Goal: Task Accomplishment & Management: Use online tool/utility

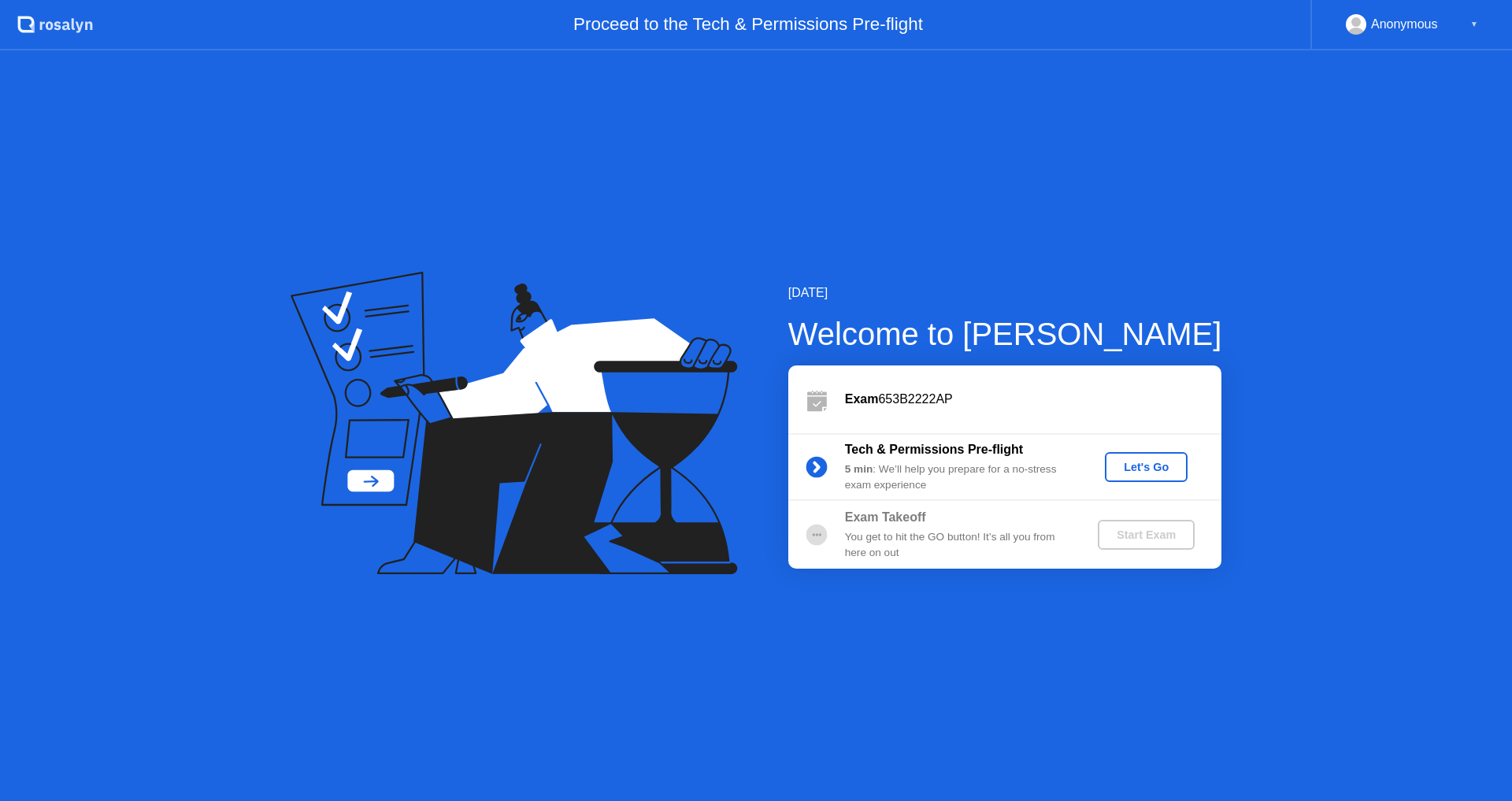
click at [902, 388] on div "Exam 653B2222AP" at bounding box center [1005, 399] width 433 height 67
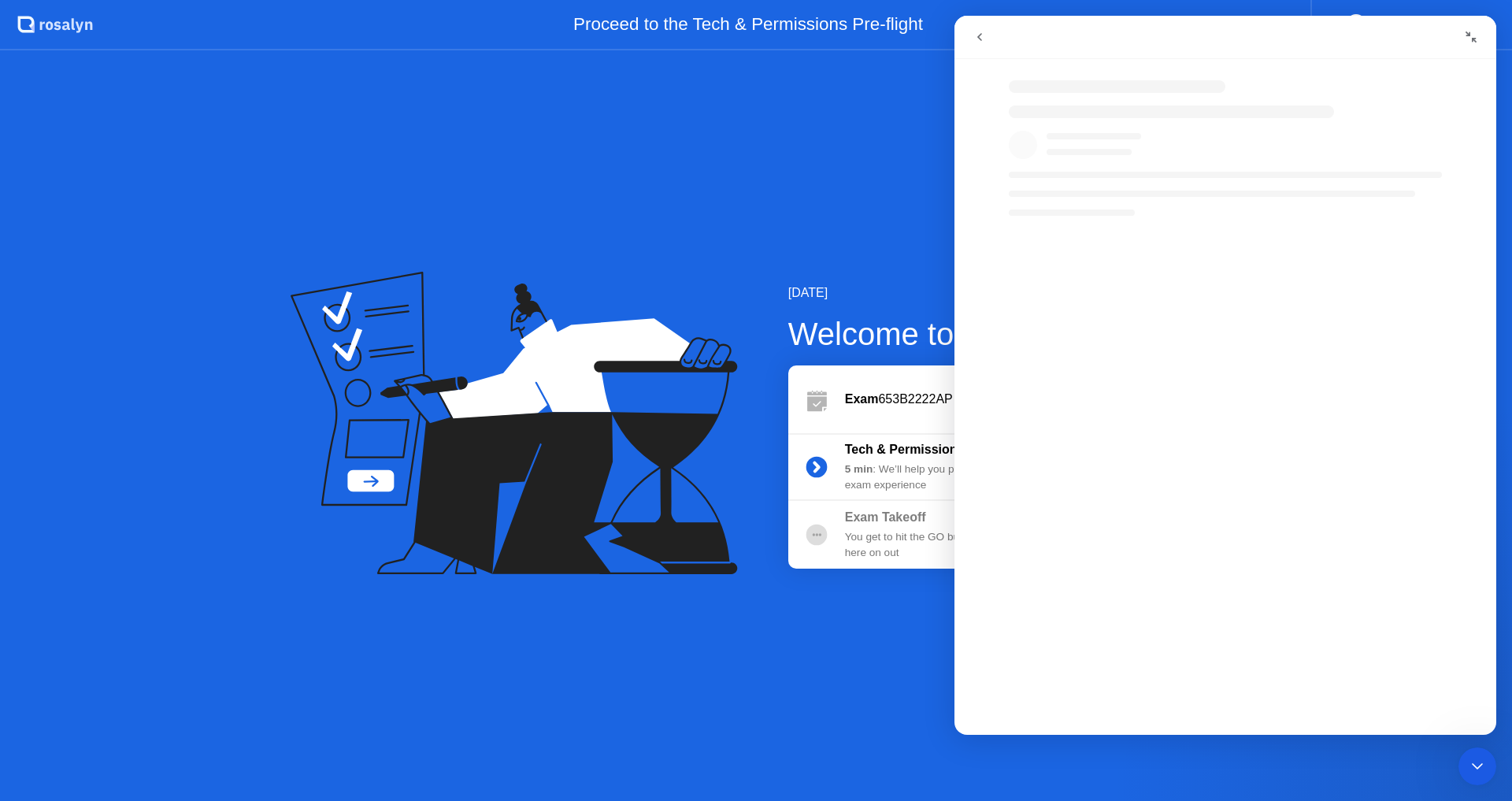
click at [1167, 467] on div "Intercom messenger" at bounding box center [1241, 494] width 542 height 459
click at [919, 437] on div "Tech & Permissions Pre-flight 5 min : We’ll help you prepare for a no-stress ex…" at bounding box center [1005, 467] width 433 height 67
click at [1466, 35] on icon "Collapse window" at bounding box center [1471, 37] width 13 height 13
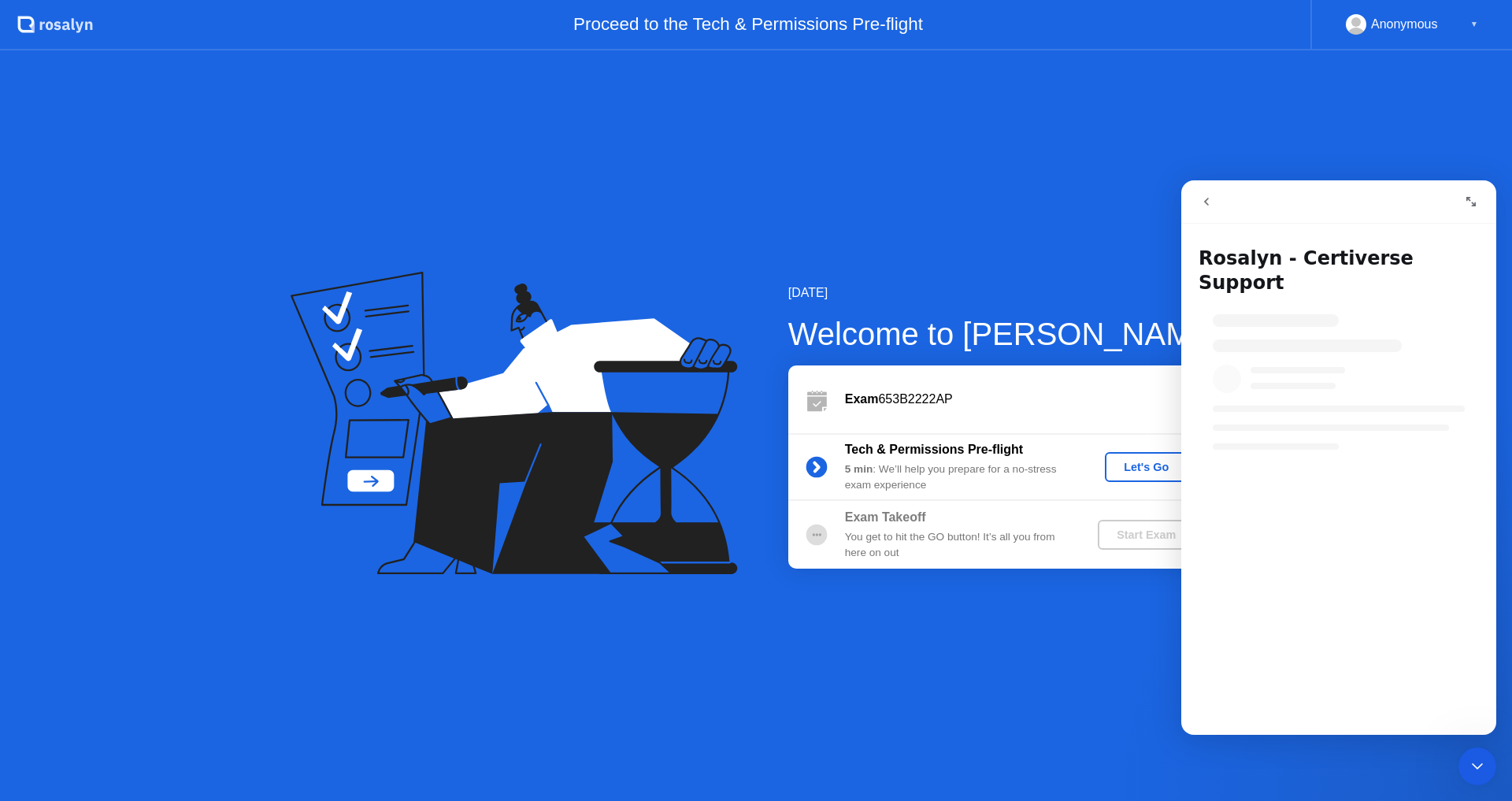
click at [1119, 467] on div "Let's Go" at bounding box center [1146, 468] width 70 height 13
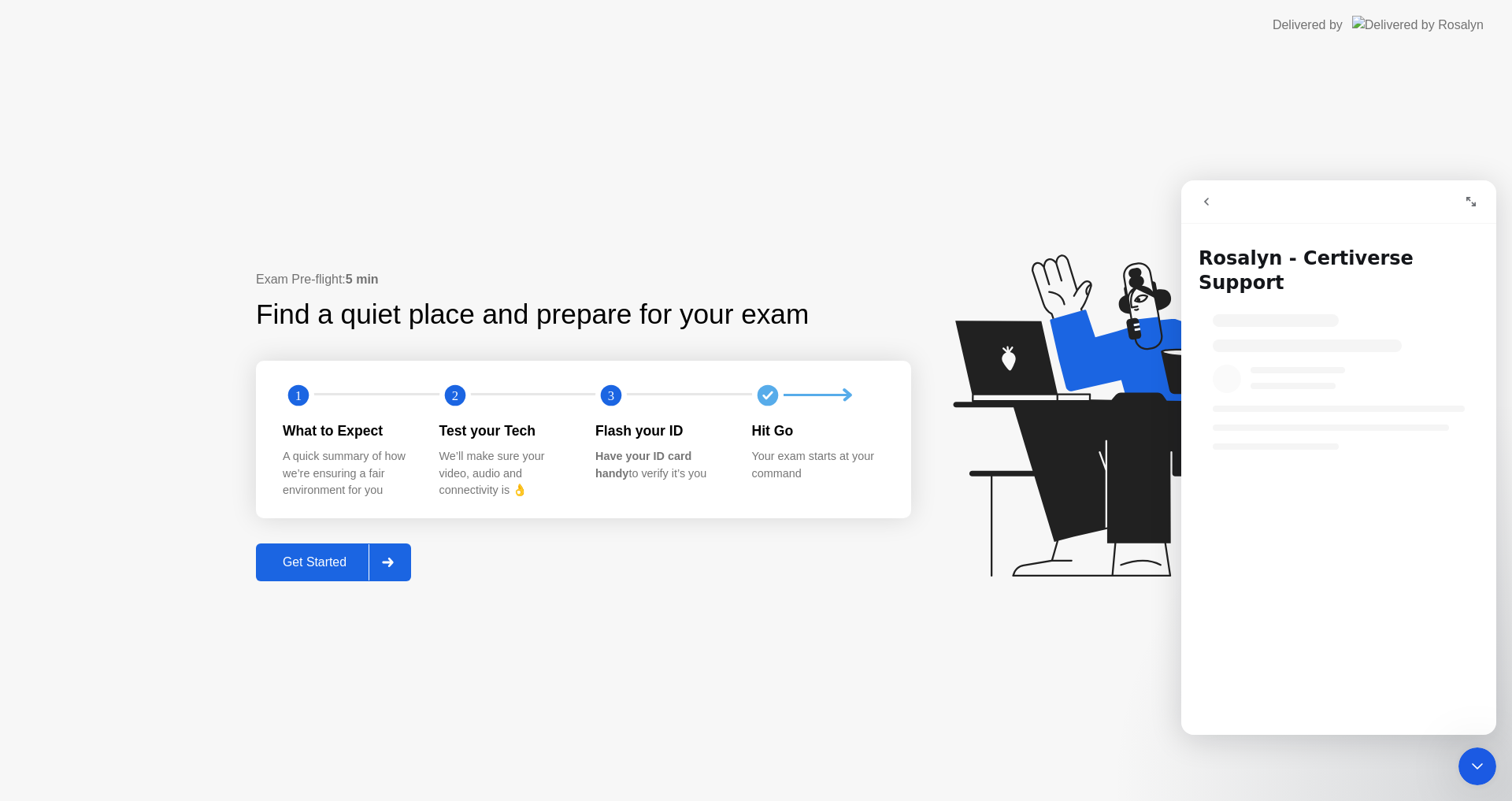
click at [301, 568] on div "Get Started" at bounding box center [315, 562] width 108 height 14
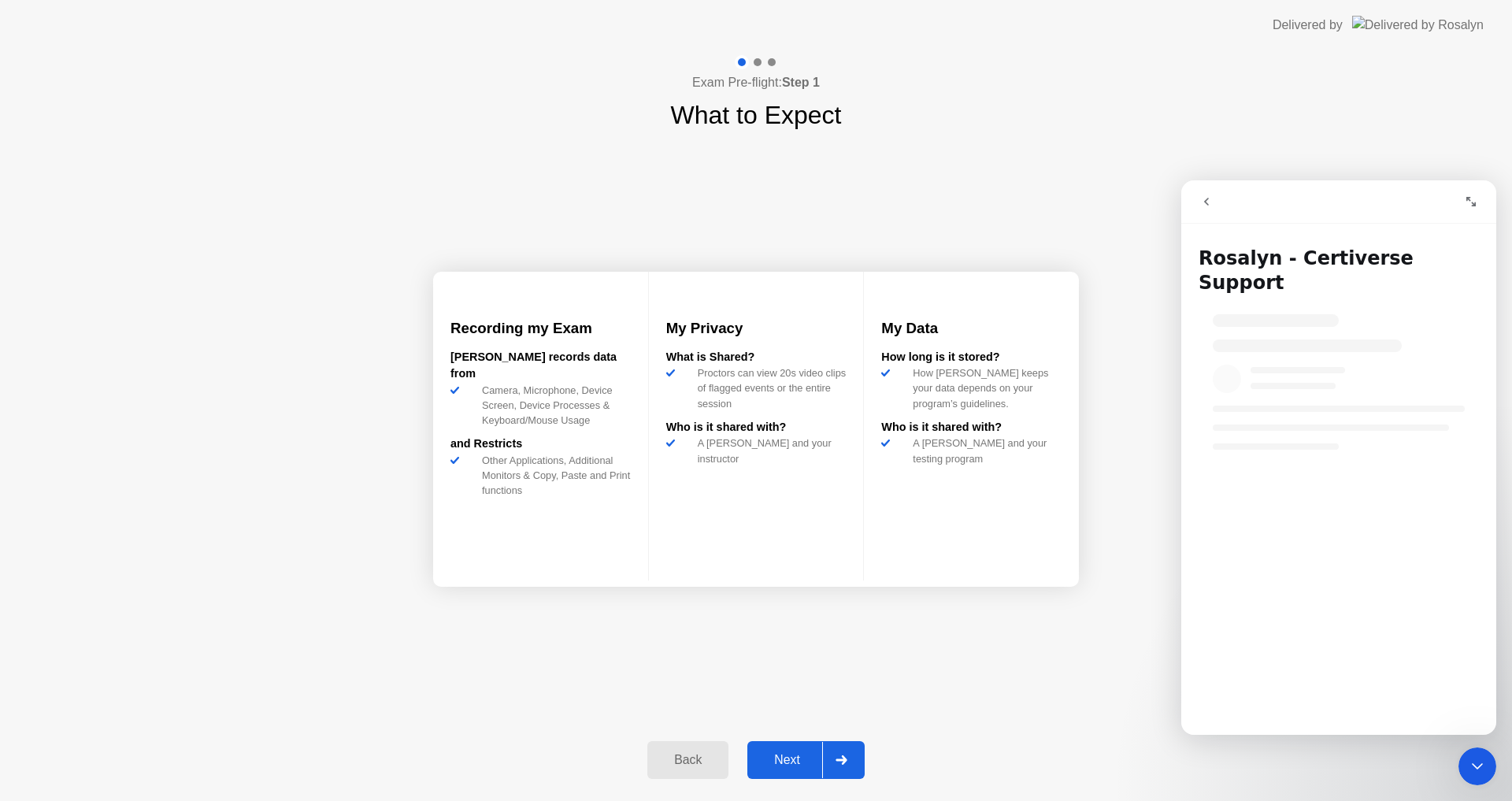
click at [804, 753] on div "Next" at bounding box center [787, 760] width 70 height 14
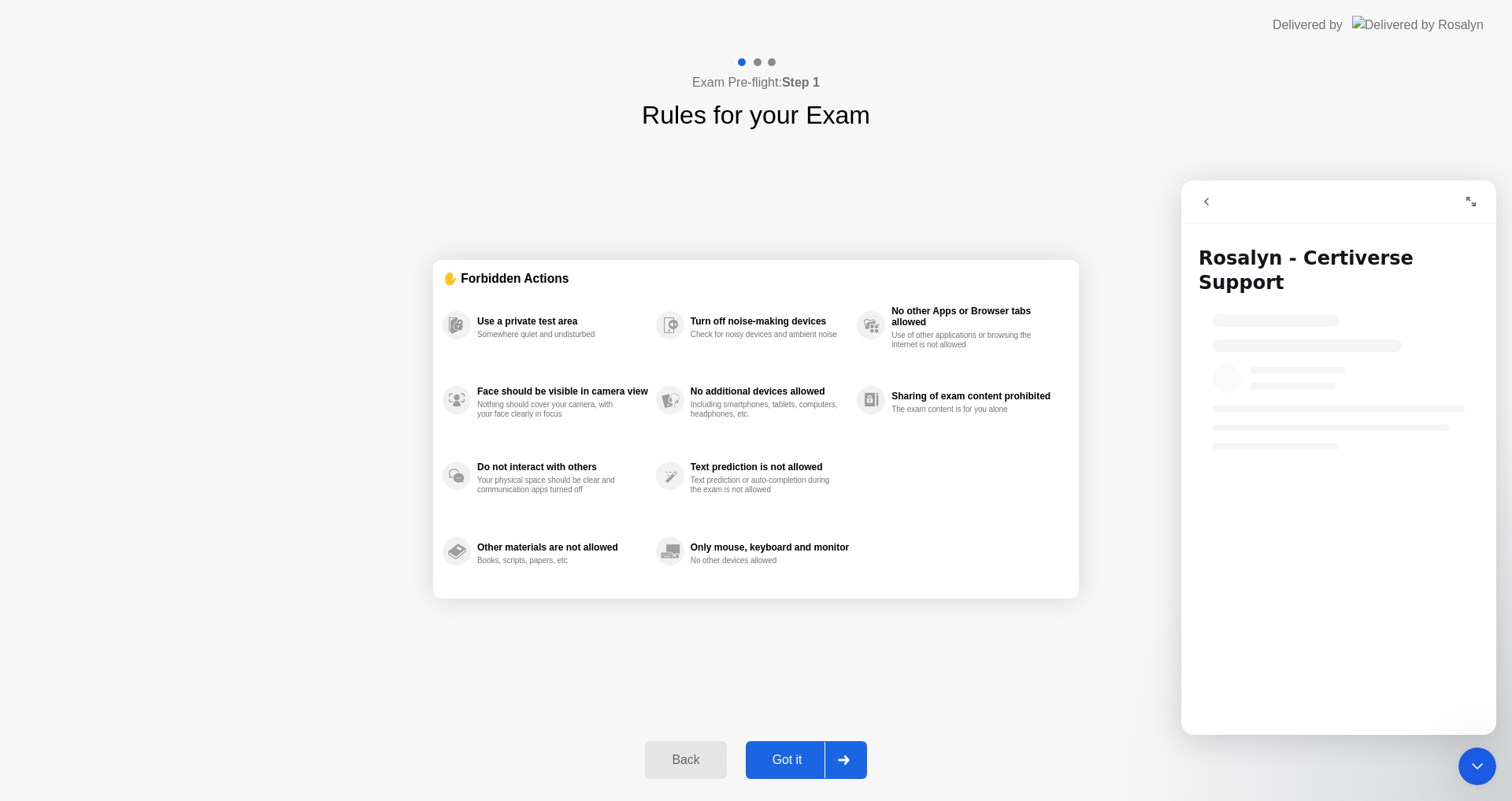
click at [799, 758] on div "Got it" at bounding box center [787, 760] width 74 height 14
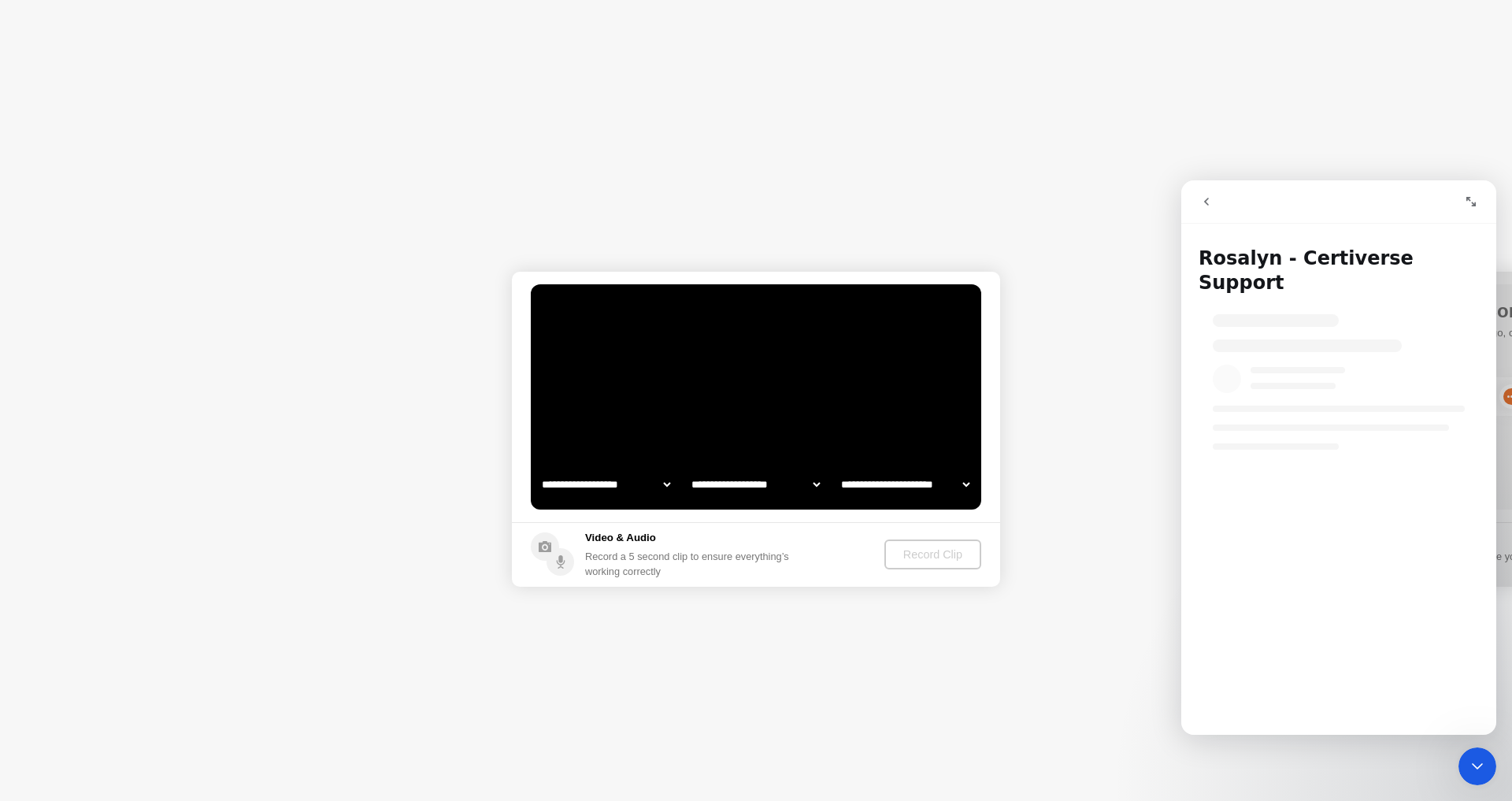
select select "**********"
select select "*******"
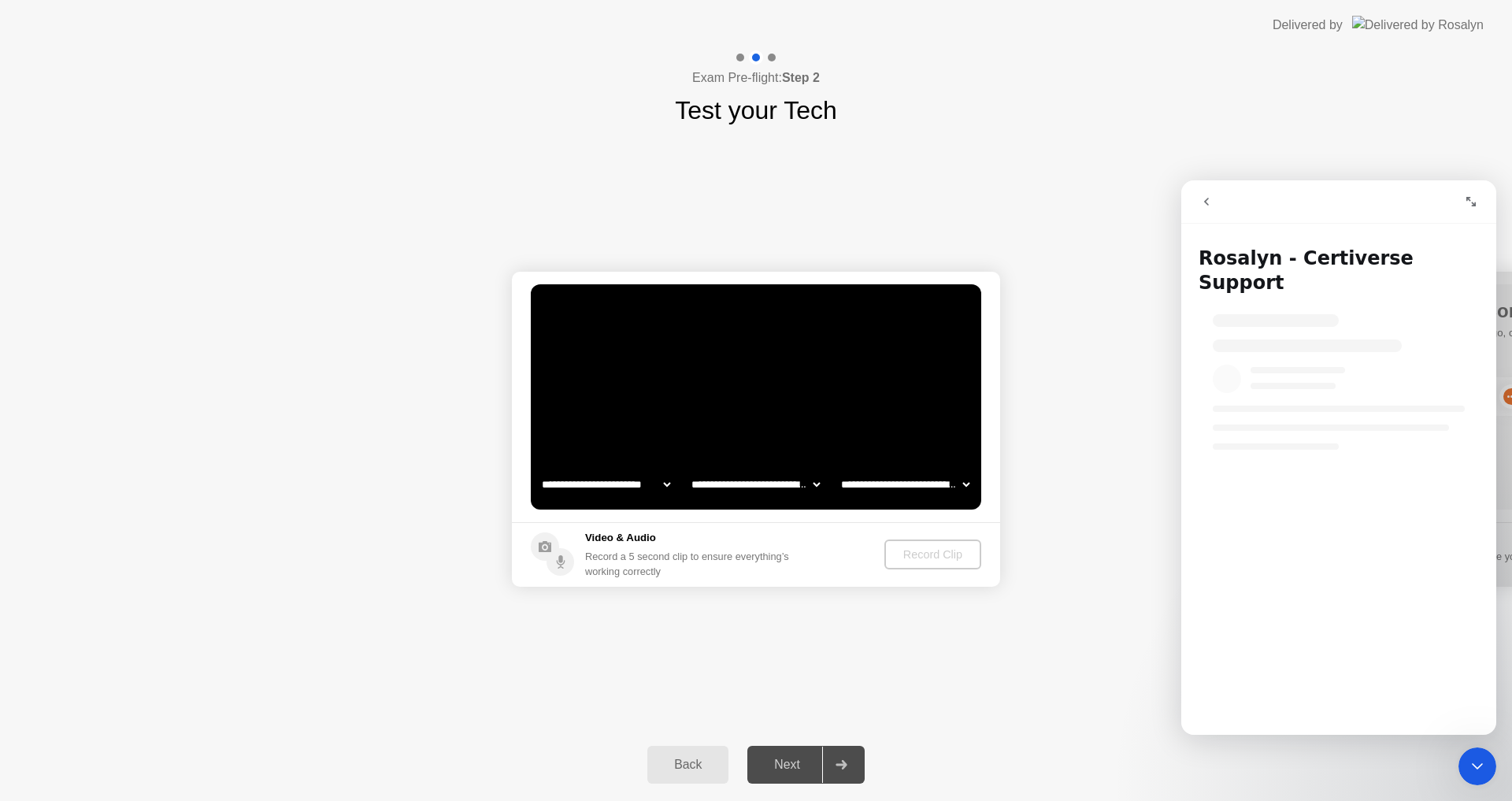
click at [931, 549] on div "Record Clip" at bounding box center [933, 555] width 85 height 13
click at [780, 773] on div "Next" at bounding box center [787, 764] width 70 height 14
click at [871, 739] on div "Back Next" at bounding box center [756, 764] width 1512 height 72
click at [917, 555] on div "Record Clip" at bounding box center [933, 555] width 85 height 13
click at [607, 533] on h5 "Video & Audio" at bounding box center [690, 538] width 211 height 15
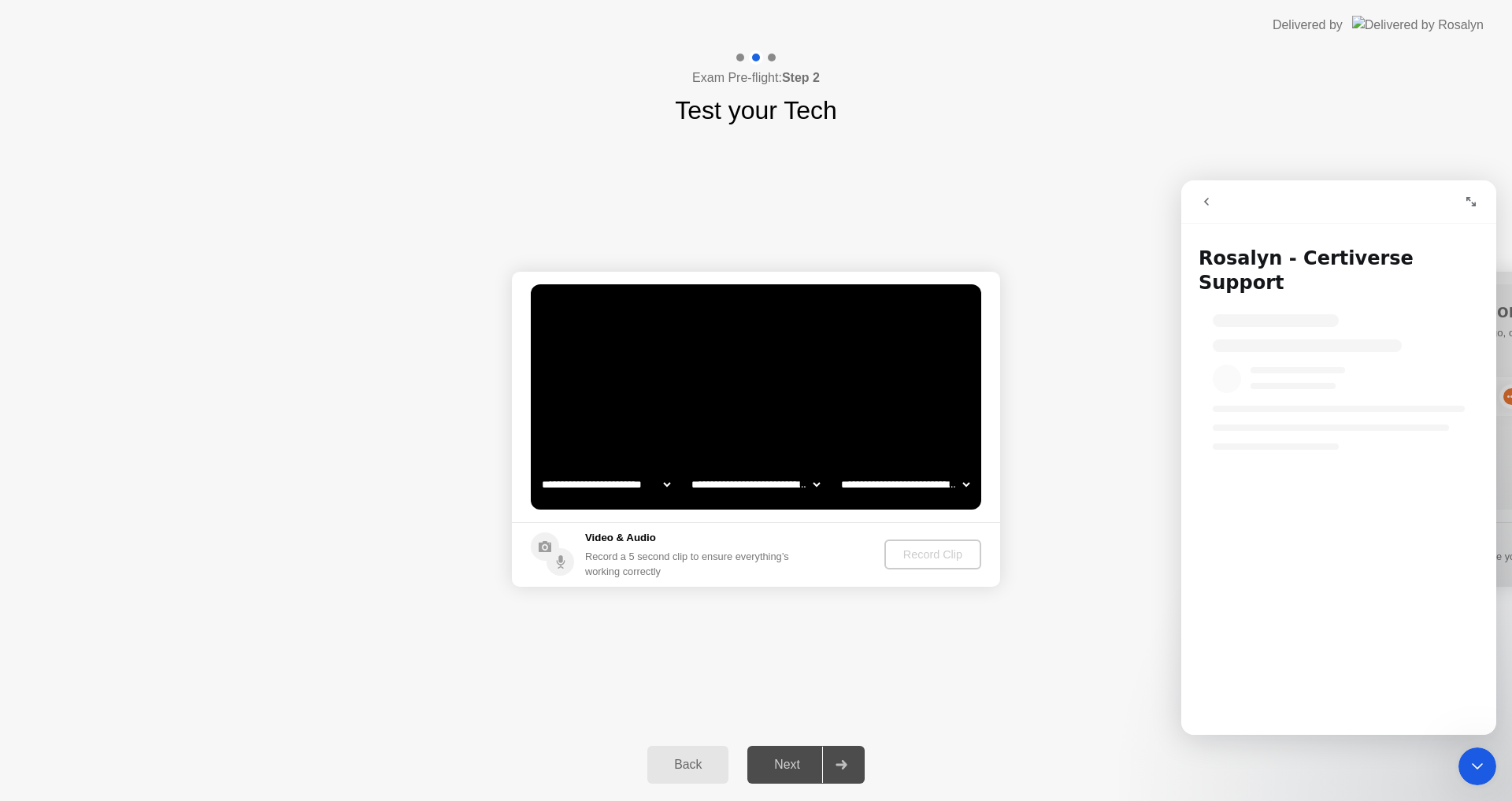
click at [560, 554] on circle at bounding box center [560, 562] width 28 height 28
click at [1469, 198] on icon "Expand window" at bounding box center [1471, 202] width 10 height 10
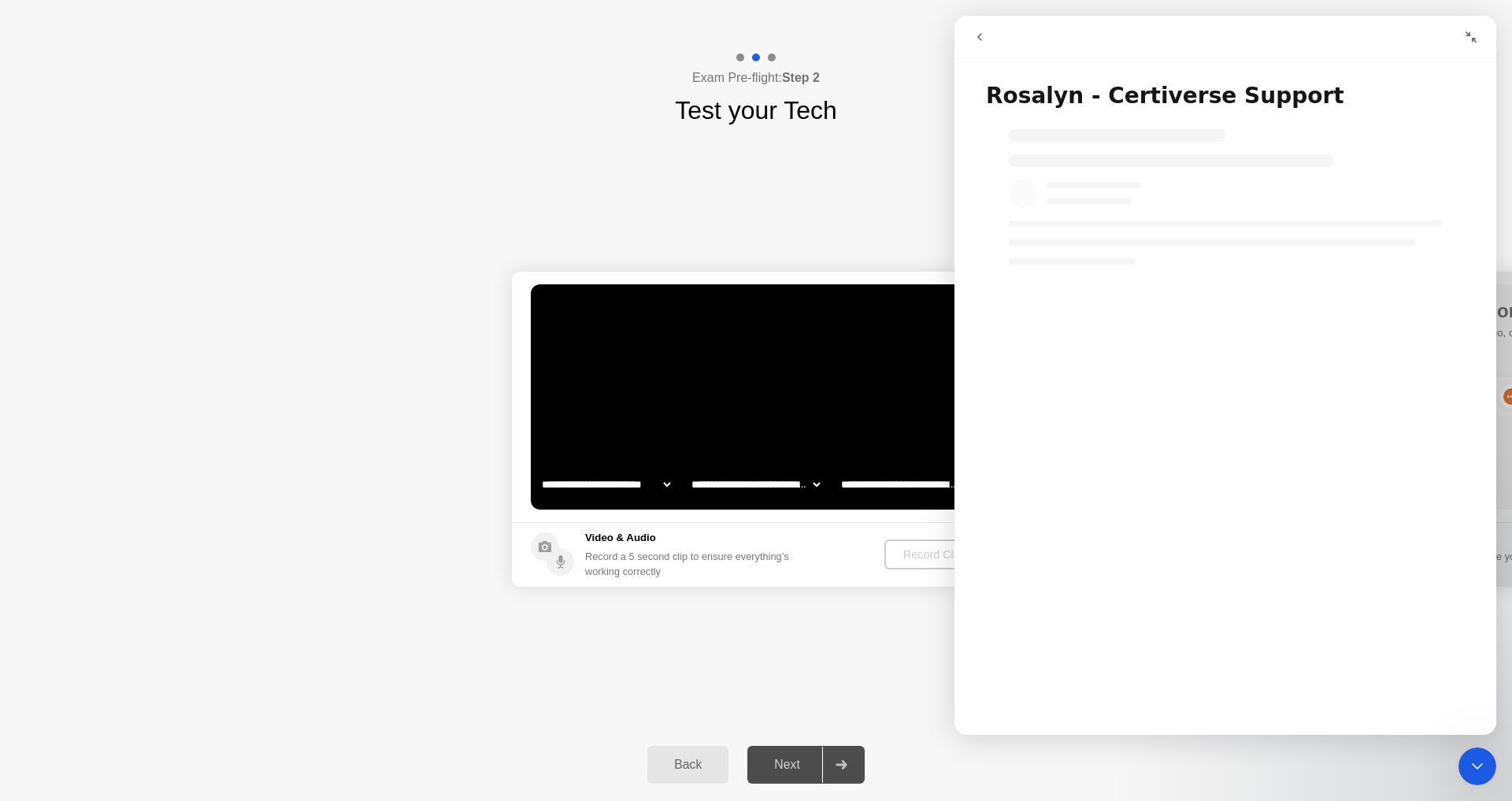
click at [958, 40] on nav "Intercom messenger" at bounding box center [1225, 37] width 542 height 43
click at [974, 33] on icon "go back" at bounding box center [980, 37] width 13 height 13
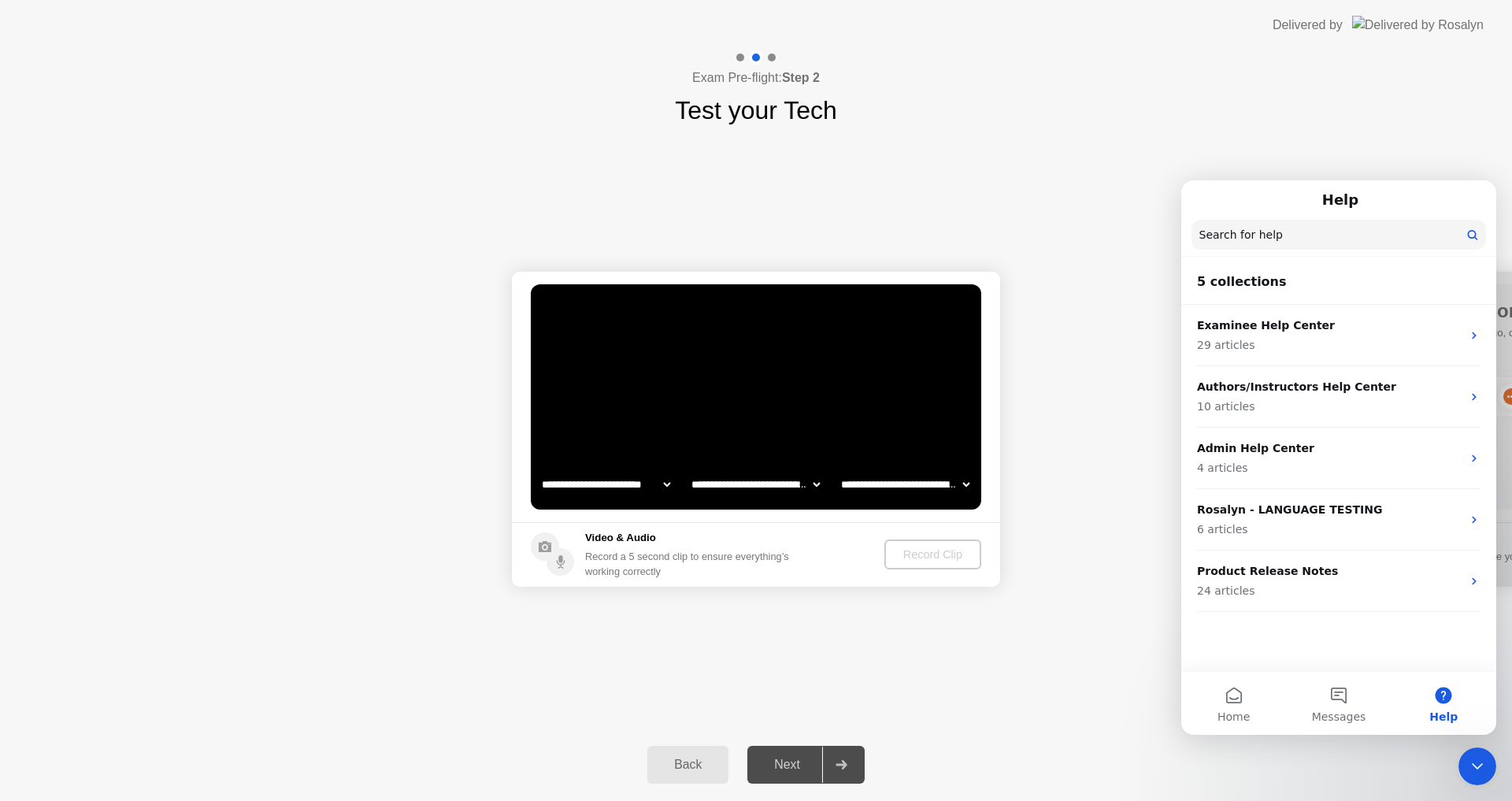
select select "*"
